Goal: Connect with others: Connect with others

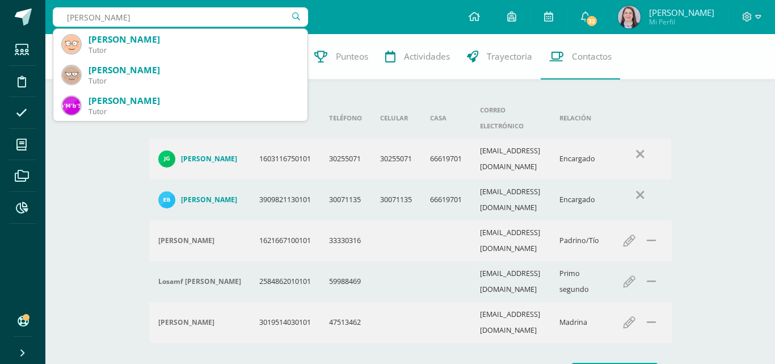
type input "rudy arro"
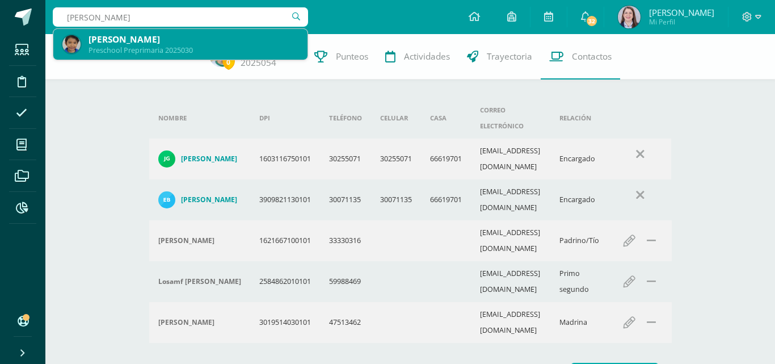
click at [160, 39] on div "Rudy Agustín Arroyo Arriaza" at bounding box center [194, 39] width 210 height 12
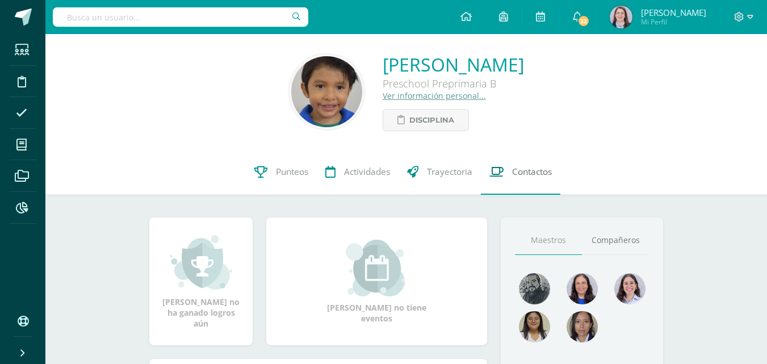
click at [530, 169] on span "Contactos" at bounding box center [532, 172] width 40 height 12
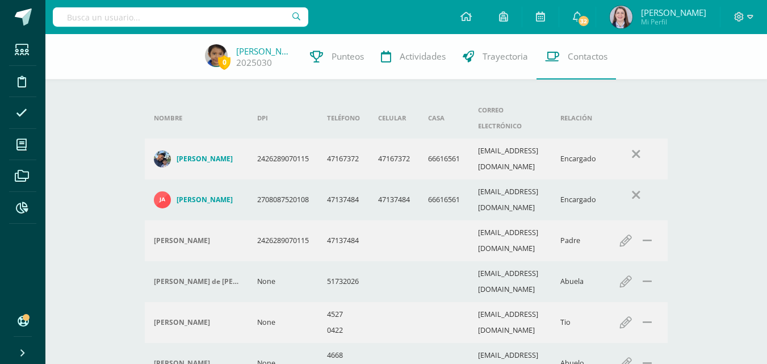
click at [133, 16] on input "text" at bounding box center [180, 16] width 255 height 19
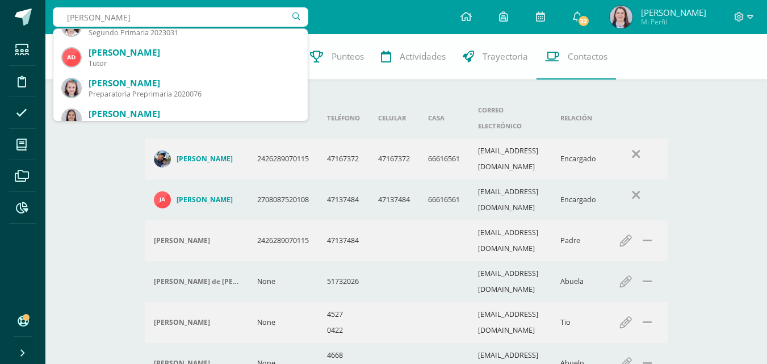
scroll to position [341, 0]
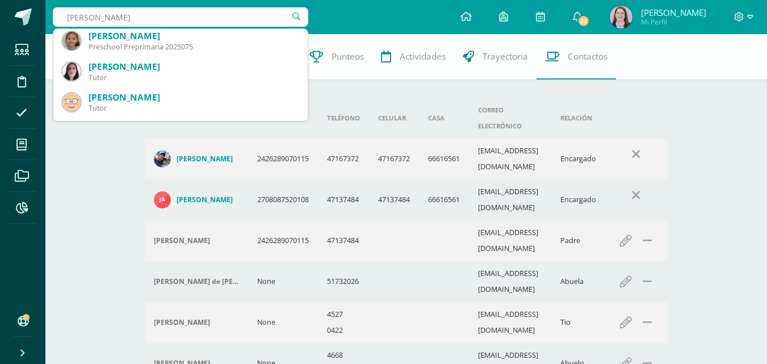
type input "adrian ramirez"
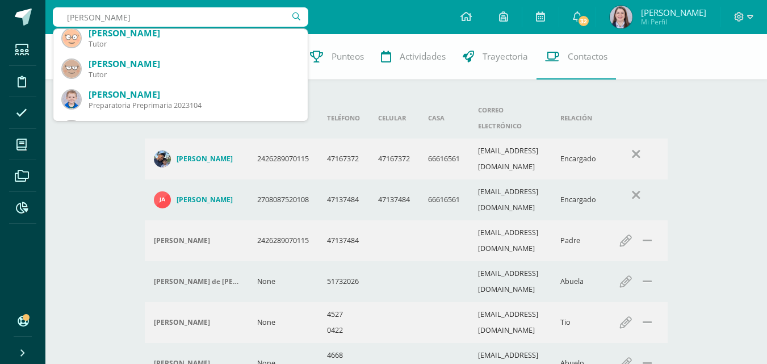
scroll to position [0, 0]
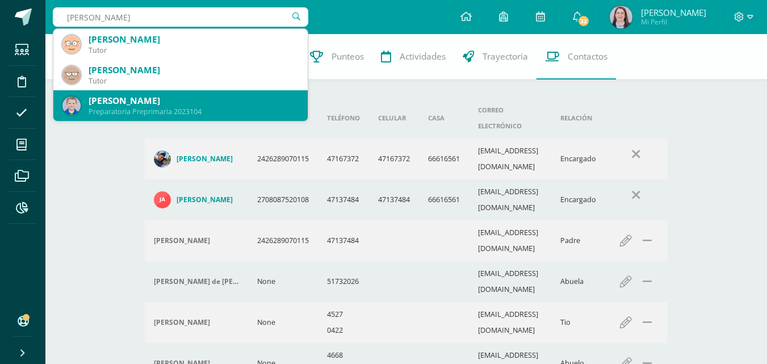
click at [152, 98] on div "Ricardo Adrián Ramírez Barahona" at bounding box center [194, 101] width 210 height 12
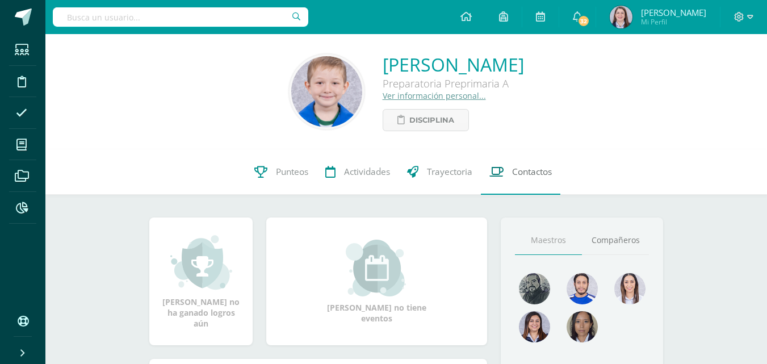
click at [514, 174] on span "Contactos" at bounding box center [532, 172] width 40 height 12
